Goal: Task Accomplishment & Management: Manage account settings

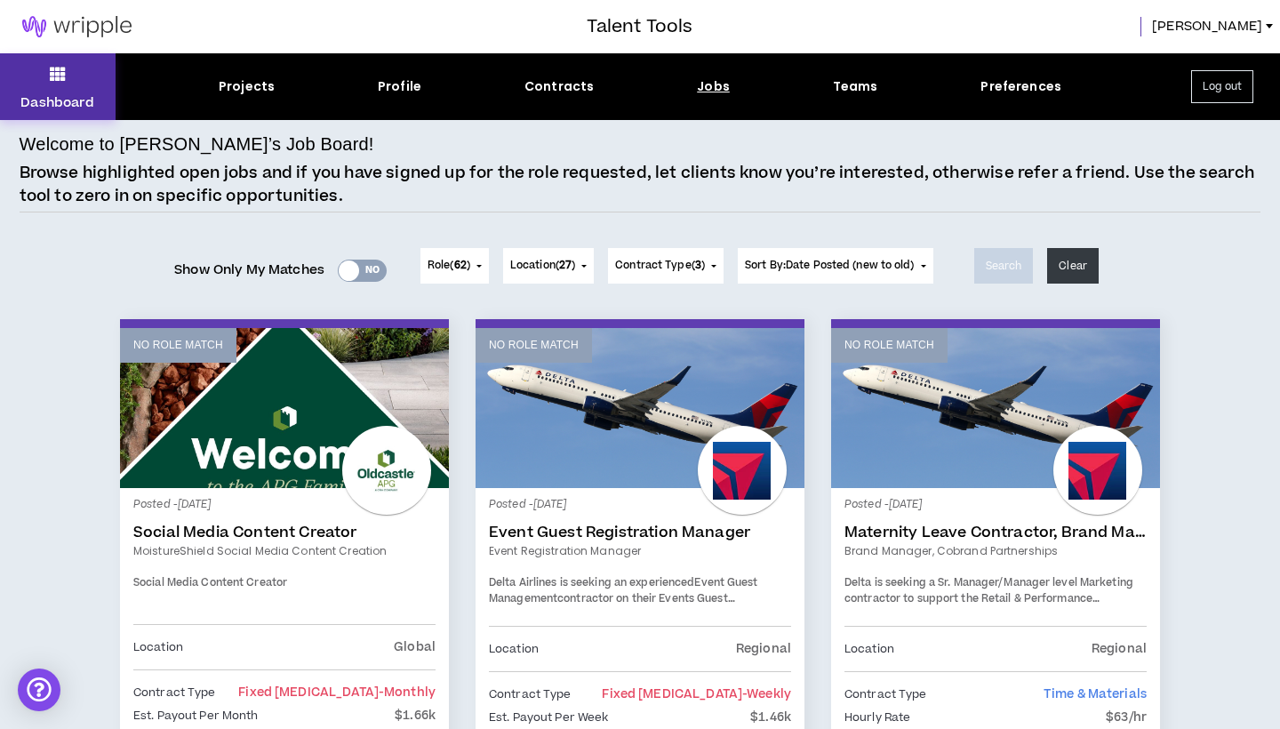
click at [46, 86] on button "Dashboard" at bounding box center [58, 86] width 116 height 67
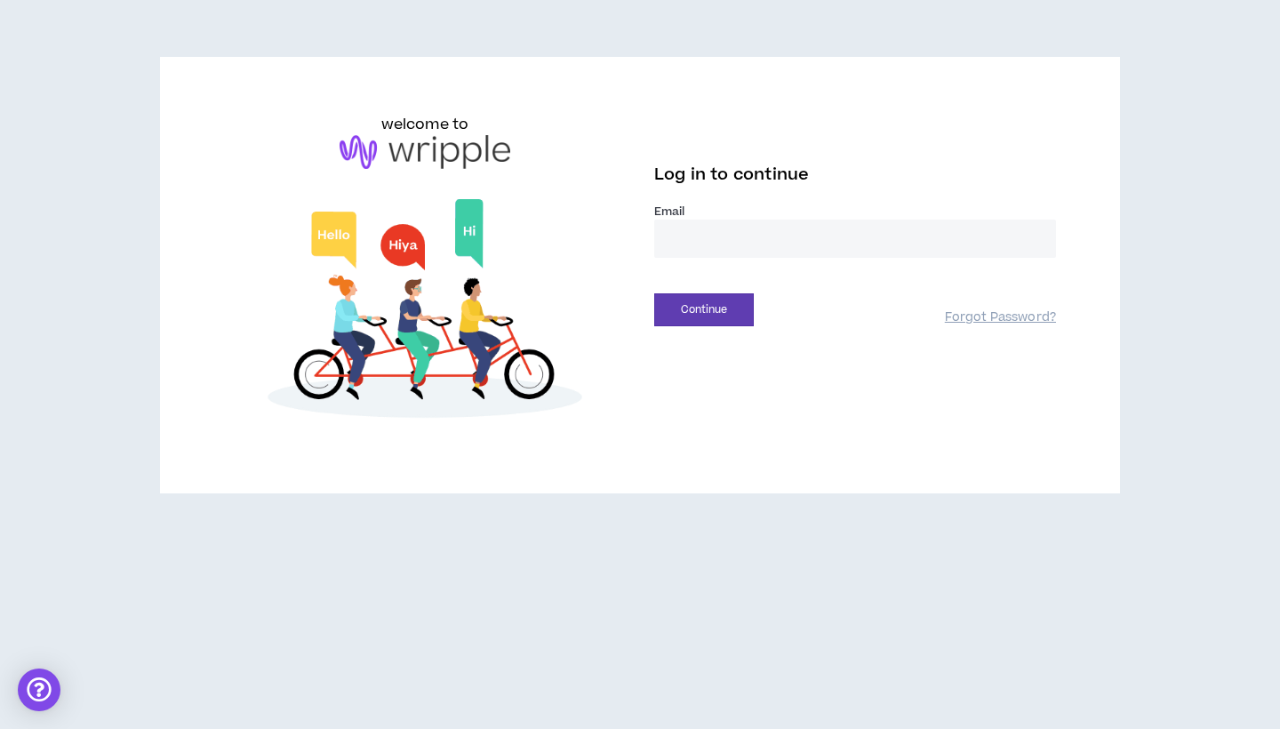
type input "**********"
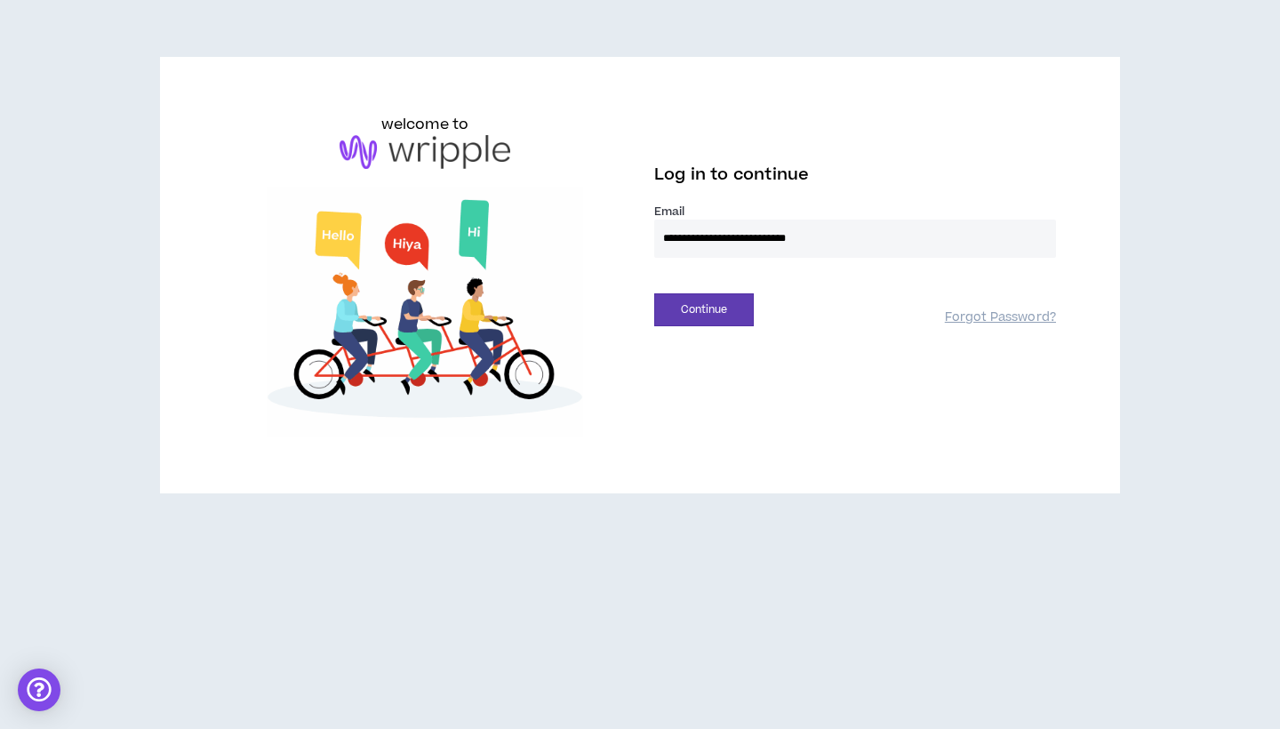
click at [704, 309] on button "Continue" at bounding box center [704, 309] width 100 height 33
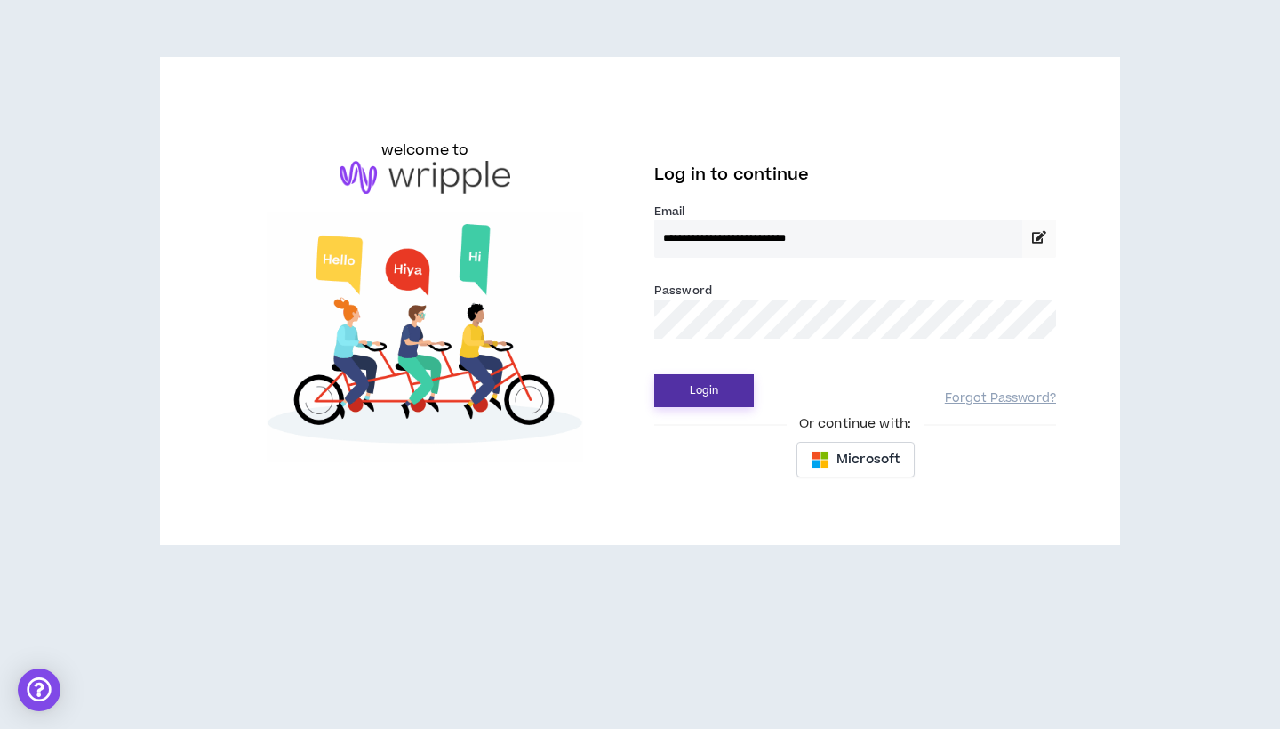
click at [686, 388] on button "Login" at bounding box center [704, 390] width 100 height 33
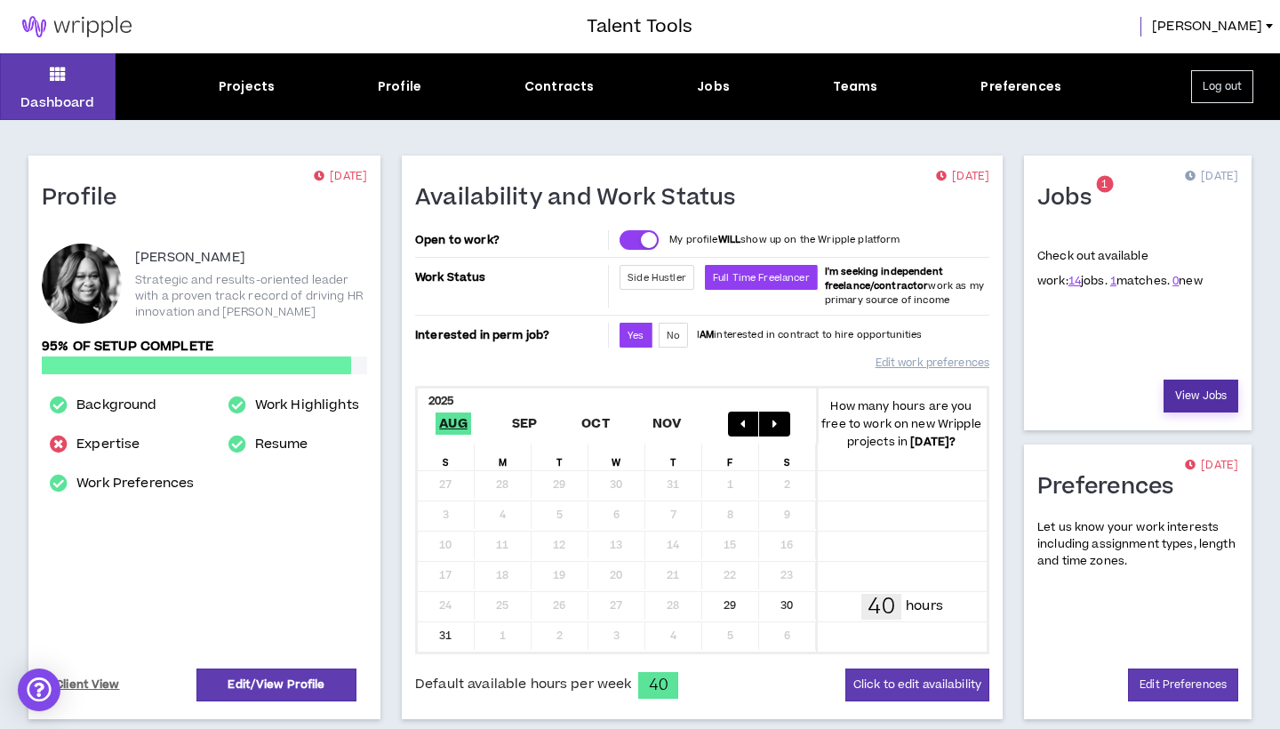
click at [1195, 395] on link "View Jobs" at bounding box center [1201, 396] width 75 height 33
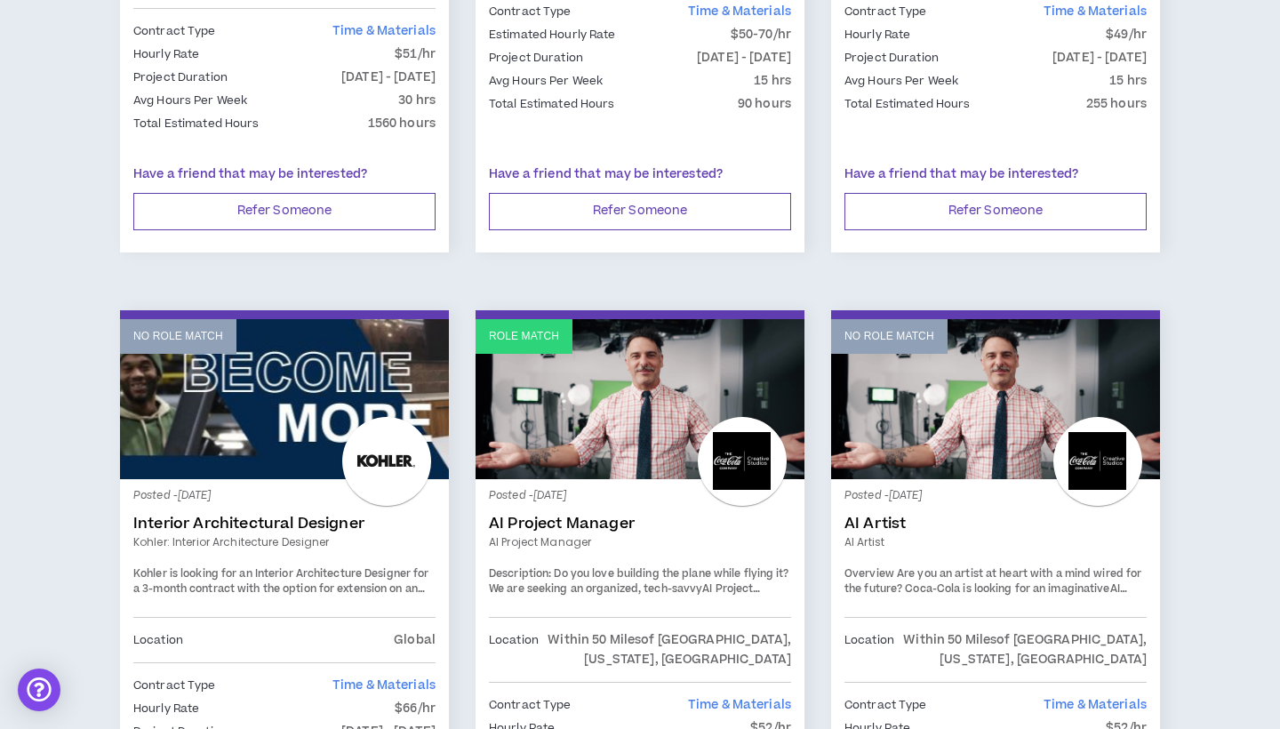
scroll to position [2019, 0]
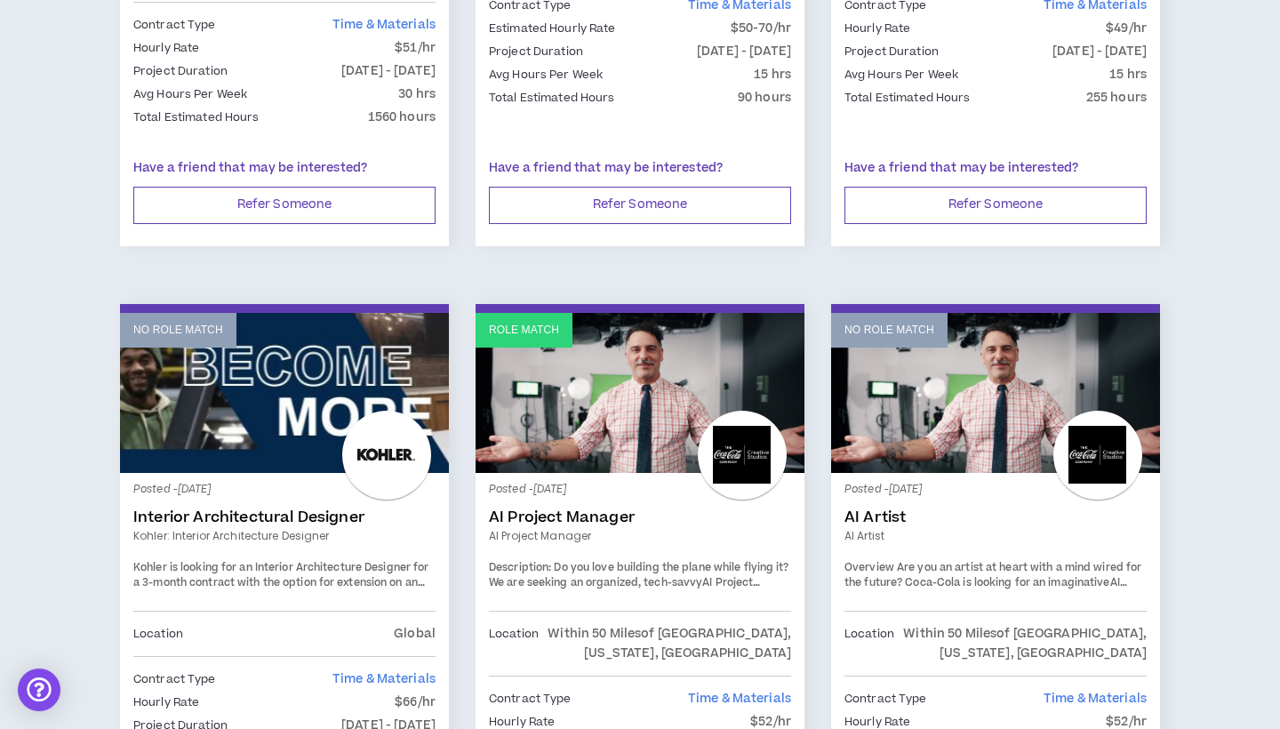
click at [537, 509] on link "AI Project Manager" at bounding box center [640, 518] width 302 height 18
